Goal: Task Accomplishment & Management: Use online tool/utility

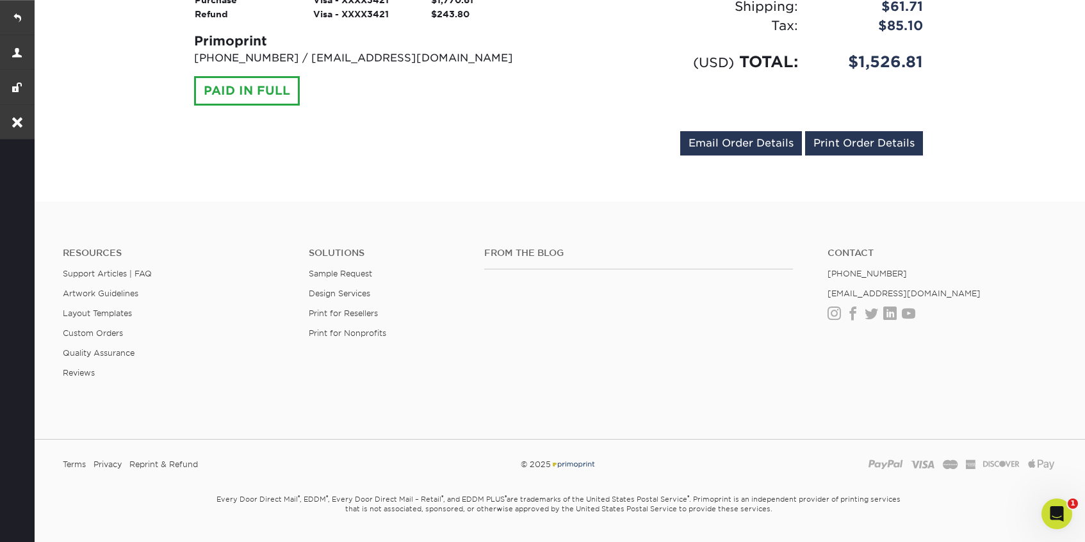
scroll to position [2687, 0]
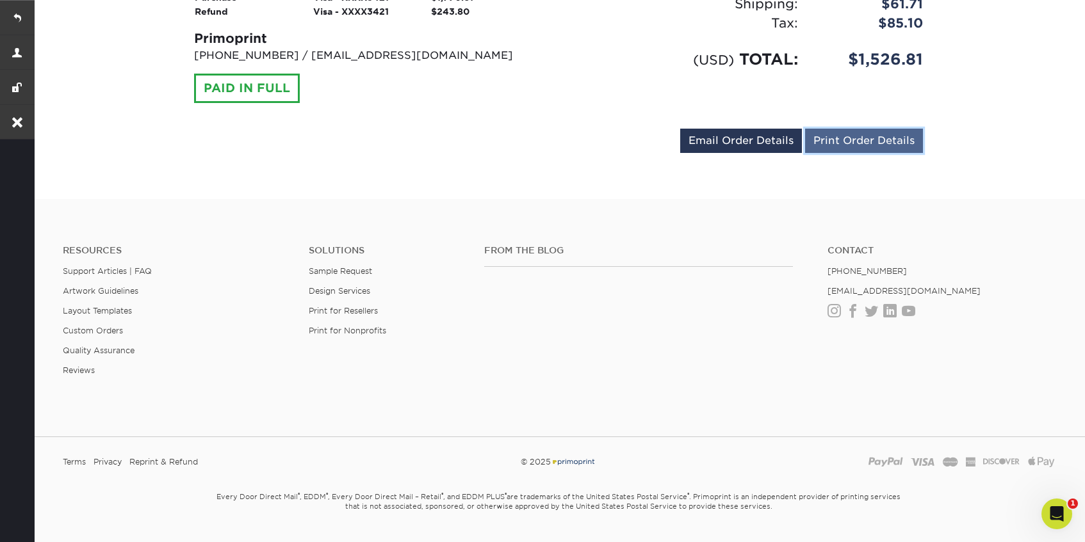
click at [835, 142] on link "Print Order Details" at bounding box center [864, 141] width 118 height 24
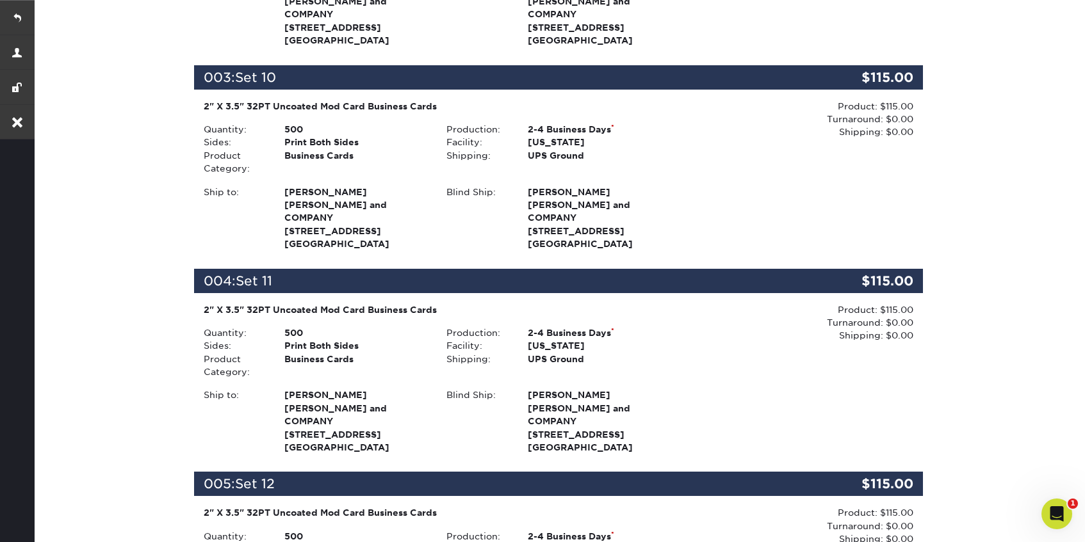
scroll to position [0, 0]
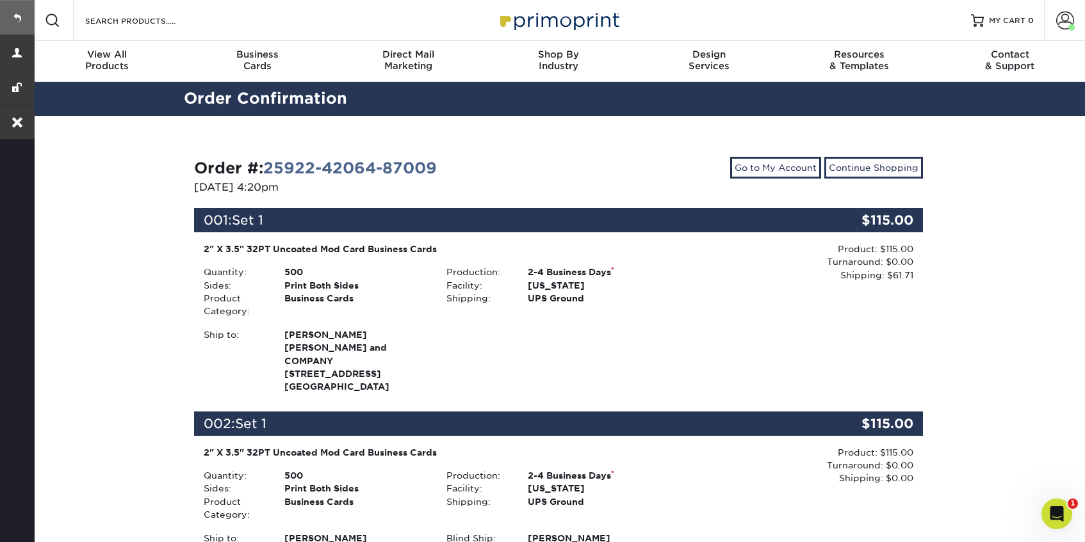
click at [20, 15] on link at bounding box center [17, 17] width 35 height 35
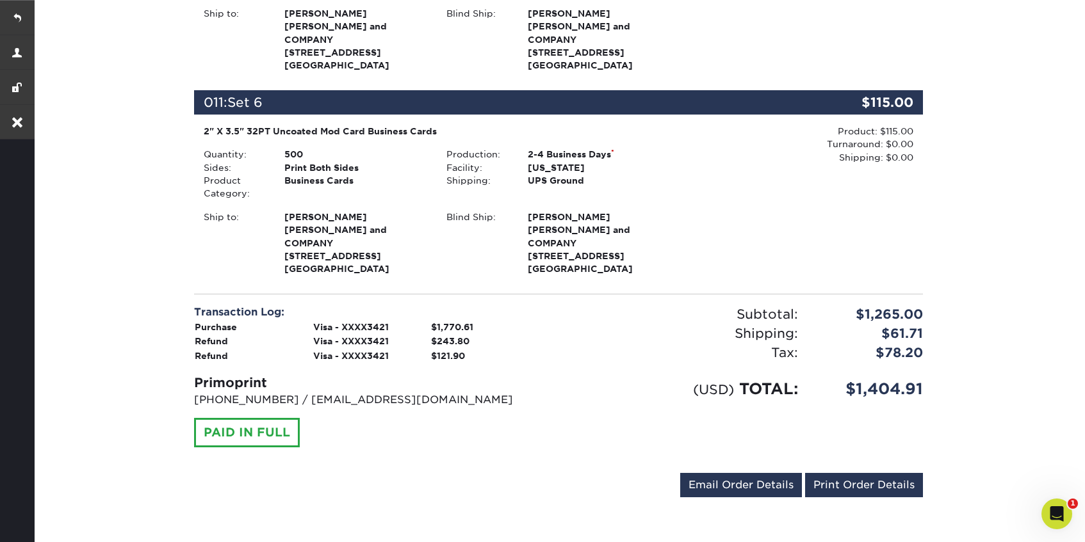
scroll to position [2201, 0]
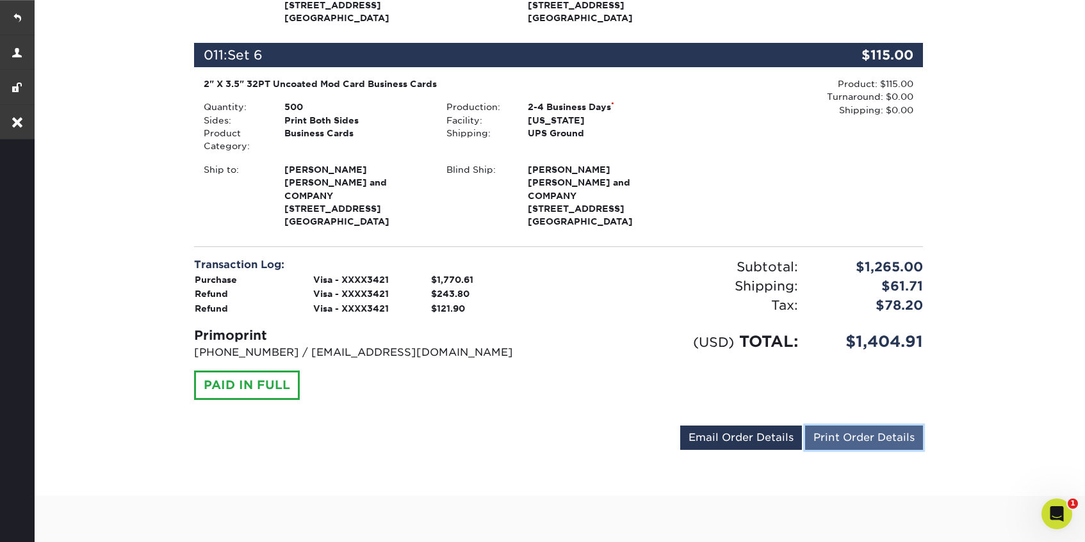
click at [841, 439] on link "Print Order Details" at bounding box center [864, 438] width 118 height 24
click at [23, 15] on link at bounding box center [17, 17] width 35 height 35
